Goal: Find specific page/section: Find specific page/section

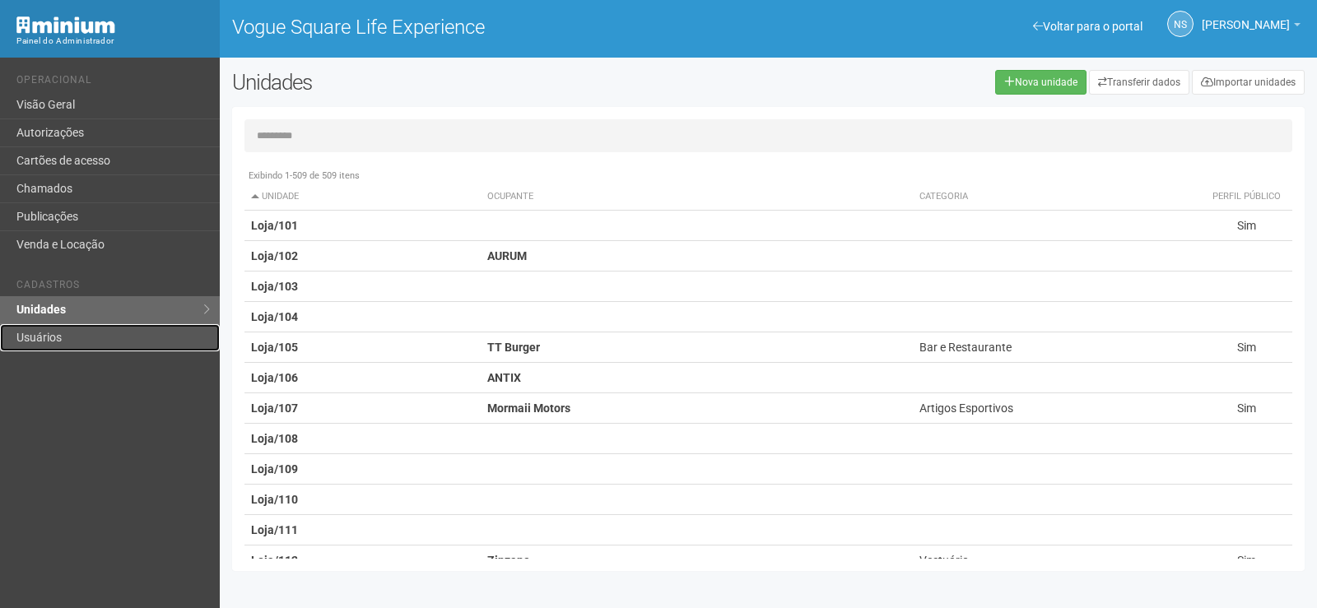
click at [109, 336] on link "Usuários" at bounding box center [110, 337] width 220 height 27
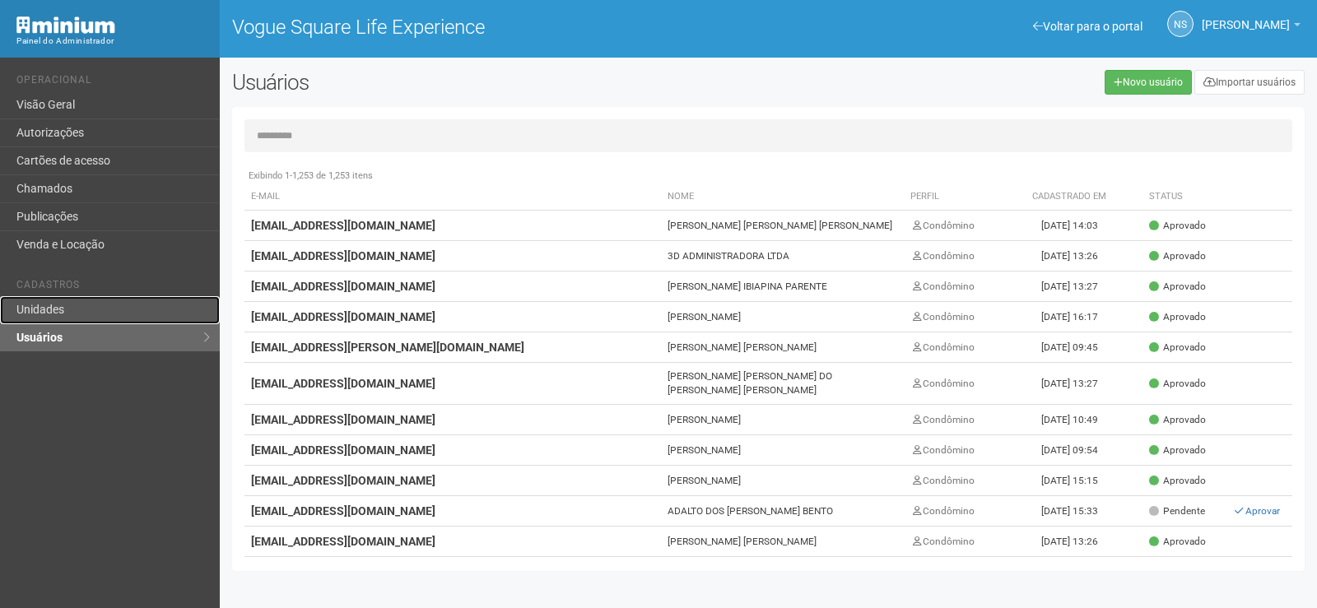
click at [88, 312] on link "Unidades" at bounding box center [110, 310] width 220 height 28
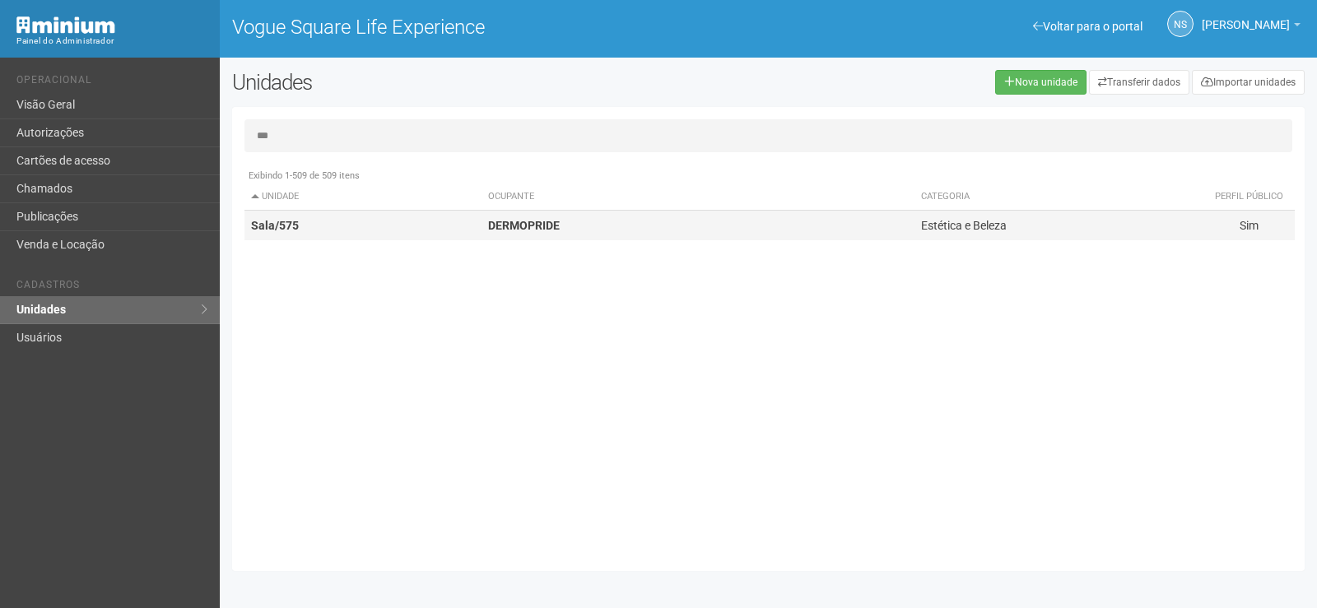
type input "***"
click at [834, 222] on td "DERMOPRIDE" at bounding box center [698, 226] width 433 height 30
